Goal: Information Seeking & Learning: Learn about a topic

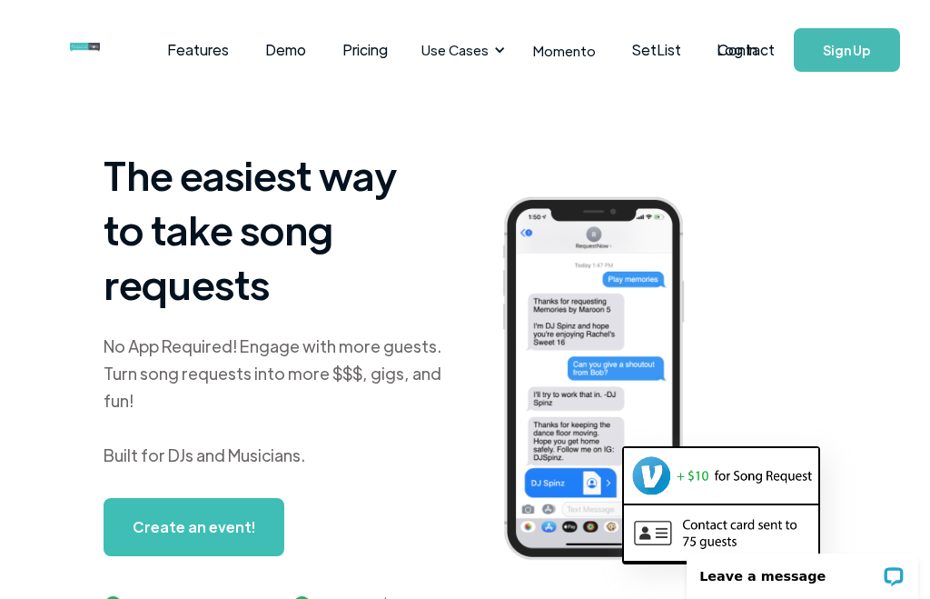
click at [364, 41] on link "Pricing" at bounding box center [365, 50] width 82 height 56
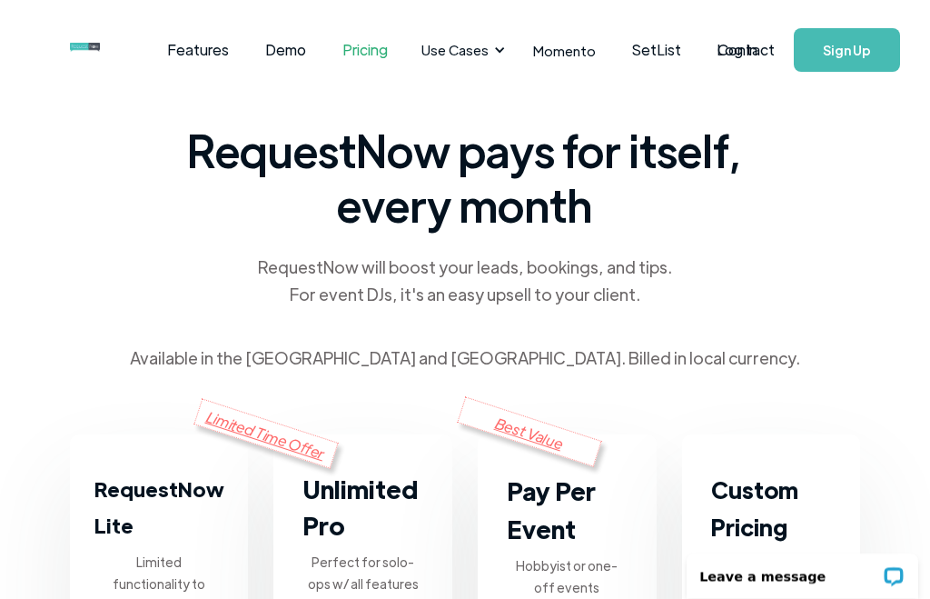
click at [199, 49] on link "Features" at bounding box center [198, 50] width 98 height 56
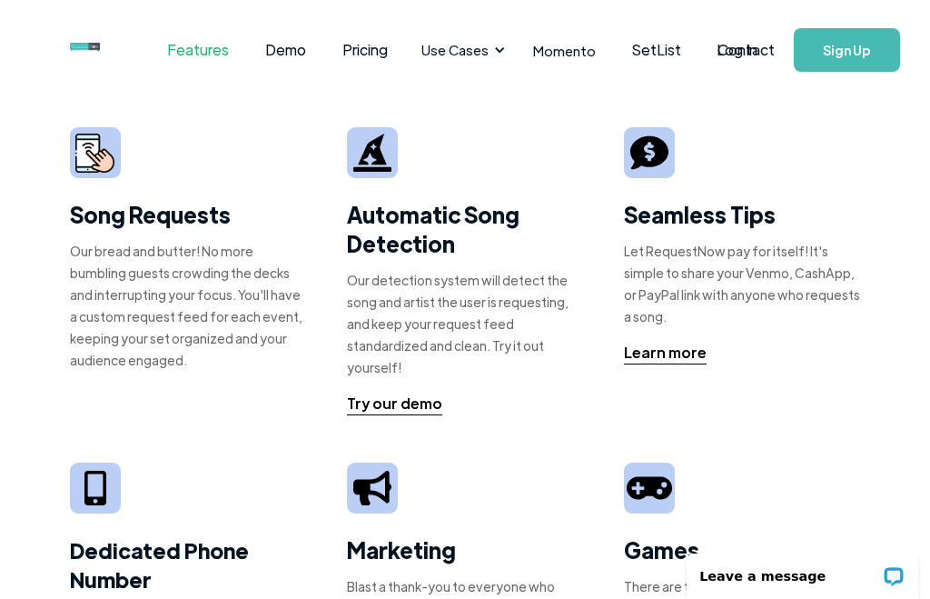
click at [283, 54] on link "Demo" at bounding box center [285, 50] width 77 height 56
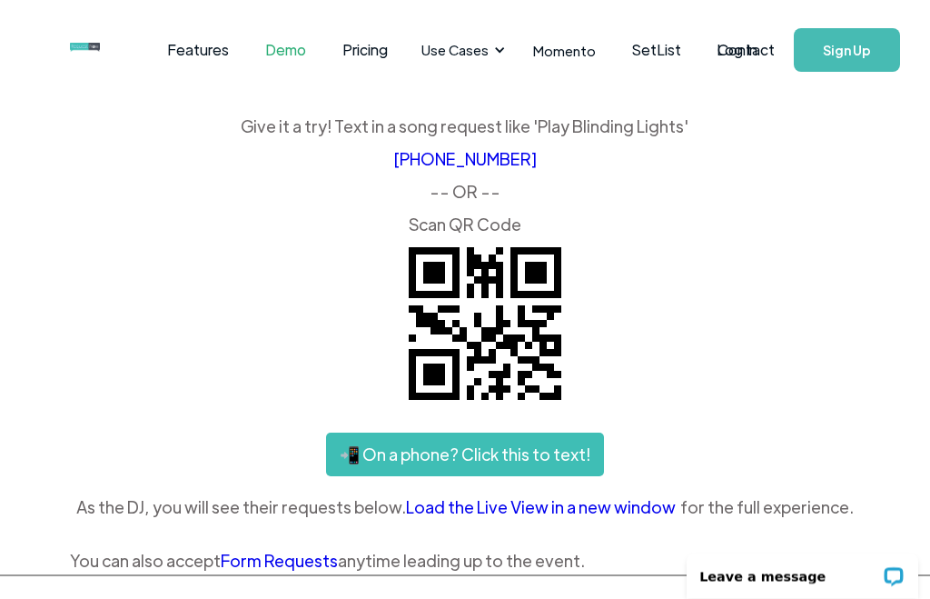
click at [370, 50] on link "Pricing" at bounding box center [365, 50] width 82 height 56
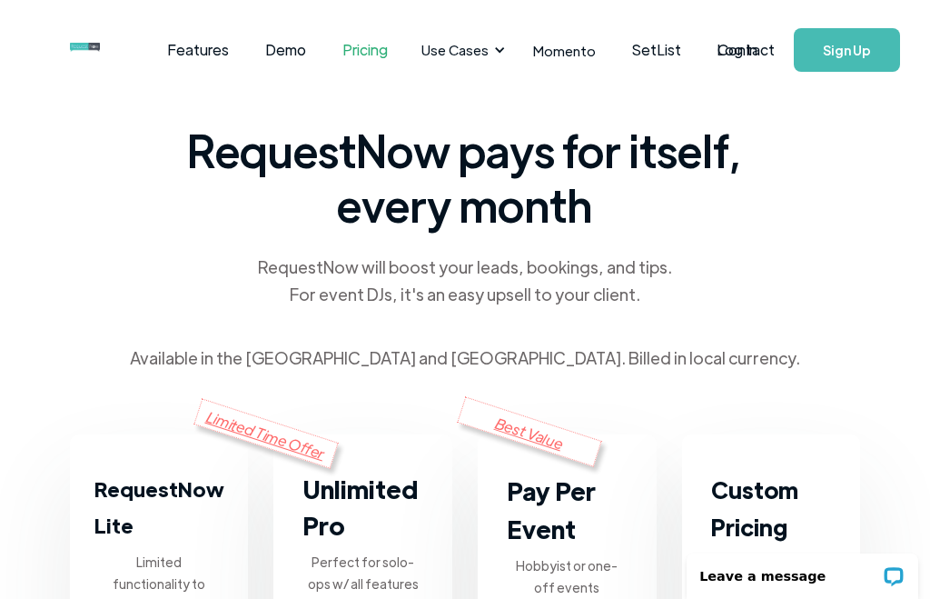
click at [462, 55] on div "Use Cases" at bounding box center [455, 50] width 67 height 20
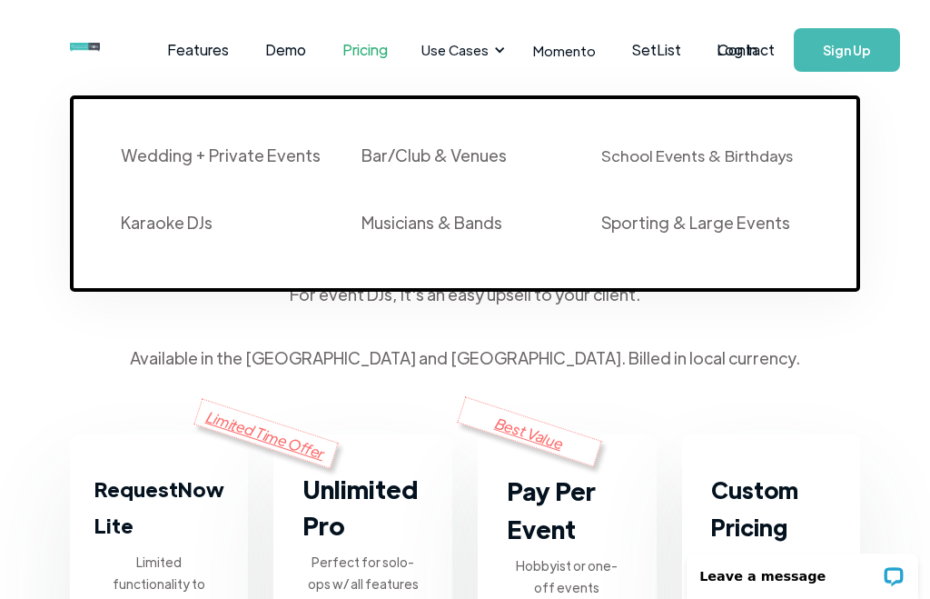
click at [263, 161] on div "Wedding + Private Events" at bounding box center [221, 155] width 200 height 22
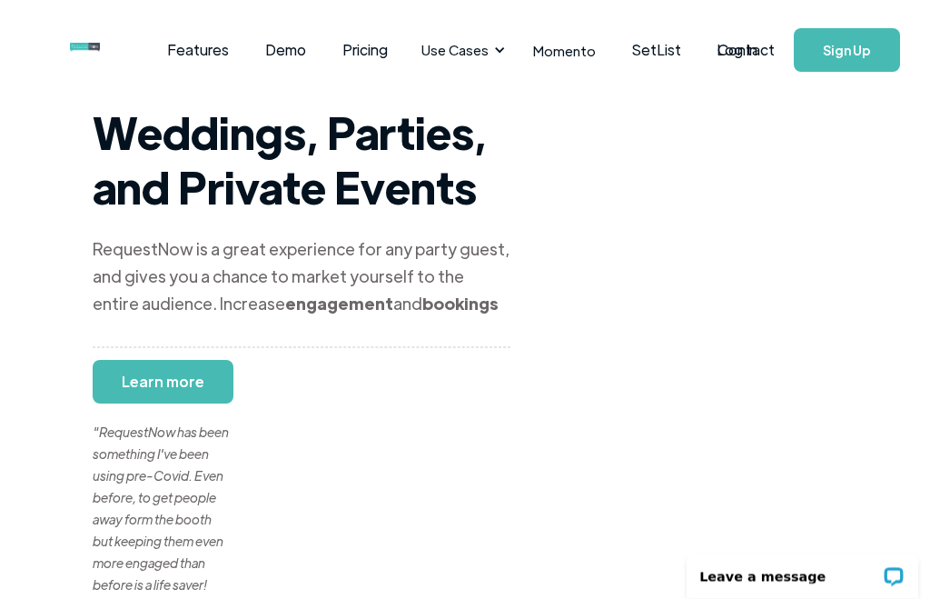
click at [566, 49] on link "Momento" at bounding box center [564, 51] width 99 height 54
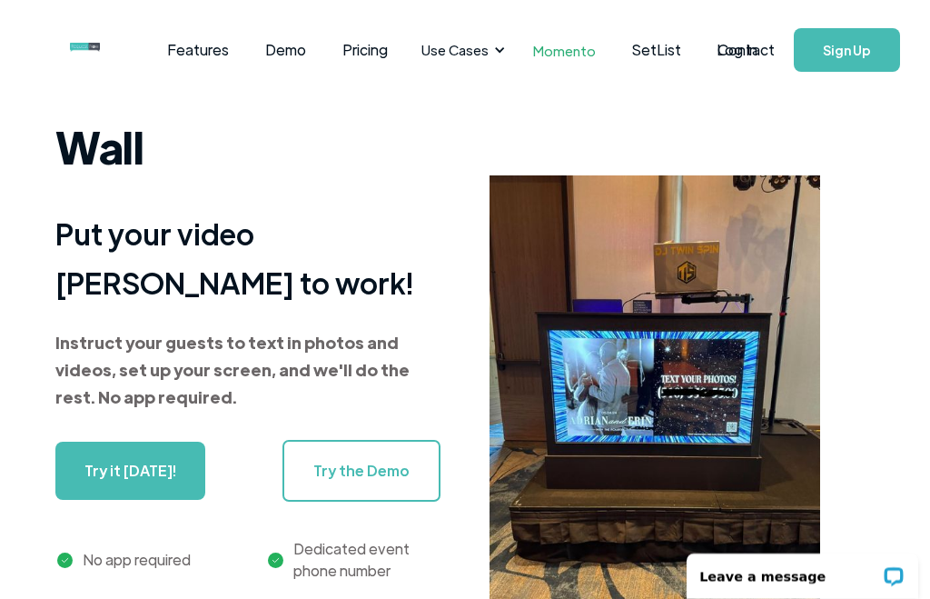
click at [650, 48] on link "SetList" at bounding box center [656, 50] width 85 height 56
